Goal: Information Seeking & Learning: Compare options

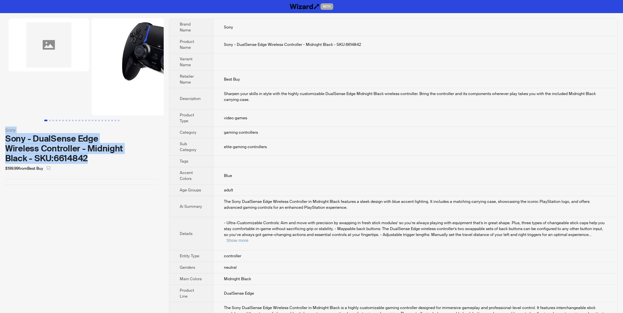
drag, startPoint x: 1, startPoint y: 126, endPoint x: 115, endPoint y: 161, distance: 119.6
click at [115, 161] on div "Sony Sony - DualSense Edge Wireless Controller - Midnight Black - SKU:6614842 $…" at bounding box center [82, 101] width 164 height 177
copy div "Sony Sony - DualSense Edge Wireless Controller - Midnight Black - SKU:6614842"
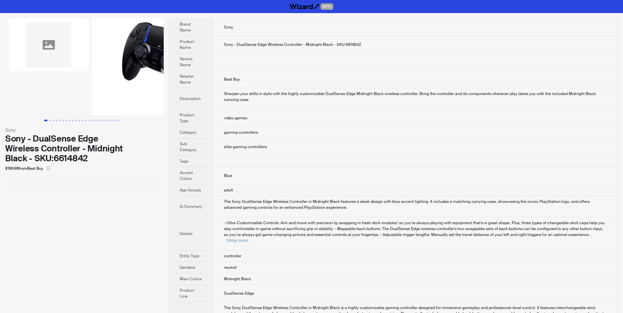
click at [140, 181] on div "Sony Sony - DualSense Edge Wireless Controller - Midnight Black - SKU:6614842 $…" at bounding box center [82, 101] width 164 height 177
click at [249, 238] on button "Show more" at bounding box center [238, 240] width 22 height 5
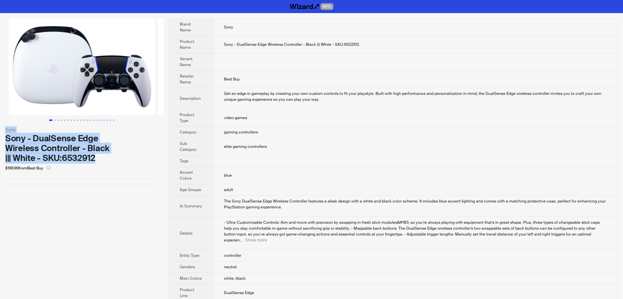
drag, startPoint x: 0, startPoint y: 127, endPoint x: 89, endPoint y: 156, distance: 93.2
click at [95, 163] on div "Sony Sony - DualSense Edge Wireless Controller - Black ||| White - SKU:6532912 …" at bounding box center [82, 101] width 164 height 177
copy div "Sony Sony - DualSense Edge Wireless Controller - Black ||| White - SKU:6532912"
drag, startPoint x: 104, startPoint y: 162, endPoint x: 183, endPoint y: 44, distance: 142.1
click at [104, 162] on div "Sony - DualSense Edge Wireless Controller - Black ||| White - SKU:6532912" at bounding box center [81, 148] width 153 height 29
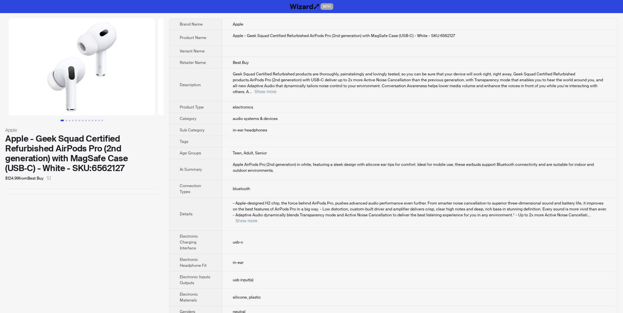
click at [599, 82] on div "Geek Squad Certified Refurbished products are thoroughly, painstakingly and lov…" at bounding box center [420, 83] width 374 height 24
click at [598, 88] on div "Geek Squad Certified Refurbished products are thoroughly, painstakingly and lov…" at bounding box center [420, 83] width 374 height 24
click at [276, 89] on button "Show more" at bounding box center [265, 91] width 22 height 5
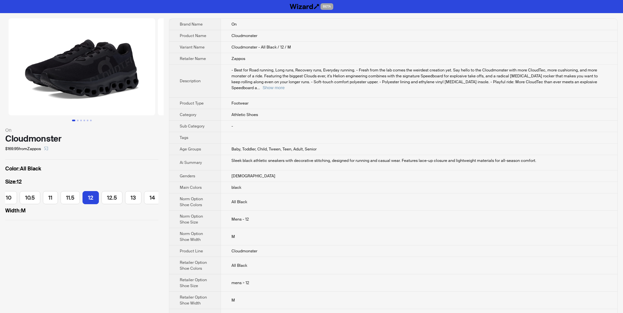
scroll to position [0, 121]
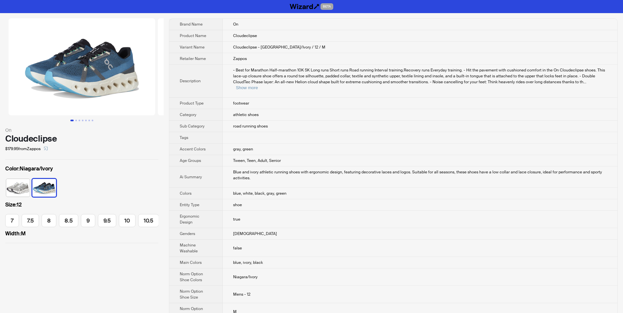
scroll to position [0, 121]
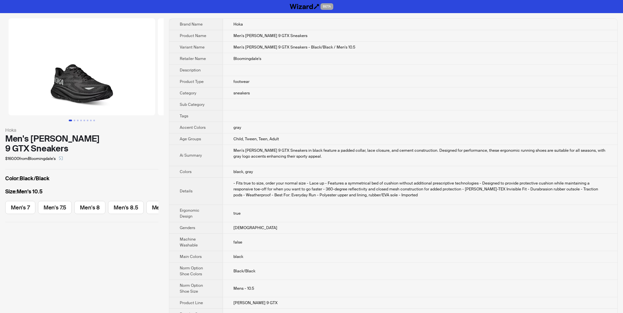
click at [320, 104] on td at bounding box center [420, 104] width 395 height 11
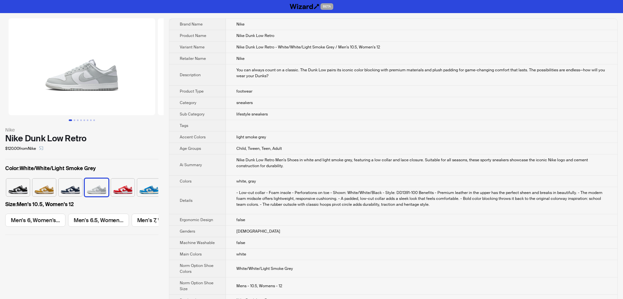
scroll to position [452, 0]
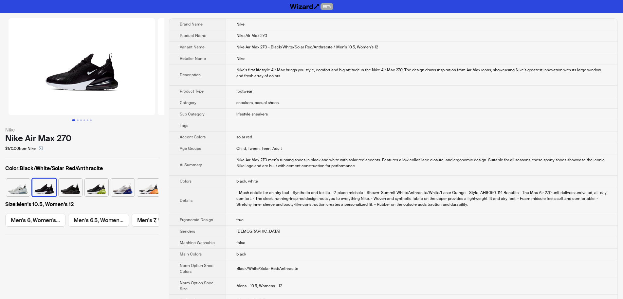
scroll to position [320, 0]
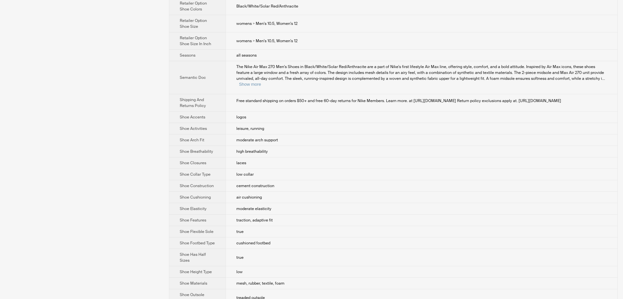
drag, startPoint x: 240, startPoint y: 139, endPoint x: 244, endPoint y: 143, distance: 5.4
click at [241, 140] on span "moderate arch support" at bounding box center [257, 140] width 42 height 5
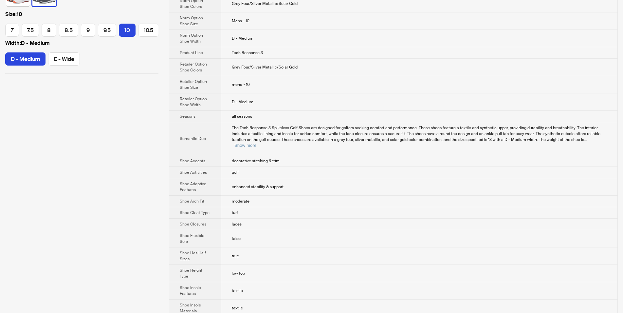
scroll to position [160, 0]
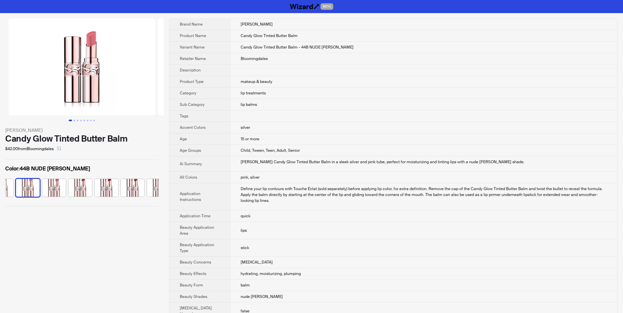
scroll to position [0, 17]
